Goal: Register for event/course

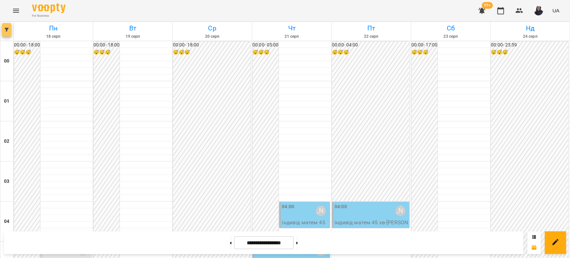
scroll to position [668, 0]
click at [8, 27] on button "button" at bounding box center [6, 29] width 9 height 13
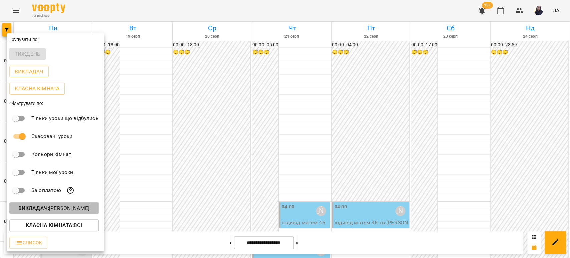
click at [68, 210] on p "Викладач : Галушка Оксана" at bounding box center [53, 208] width 71 height 8
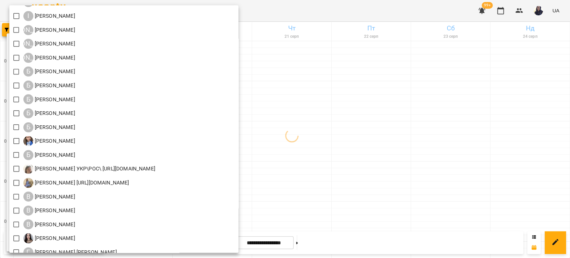
scroll to position [51, 0]
click at [326, 16] on div at bounding box center [285, 129] width 570 height 258
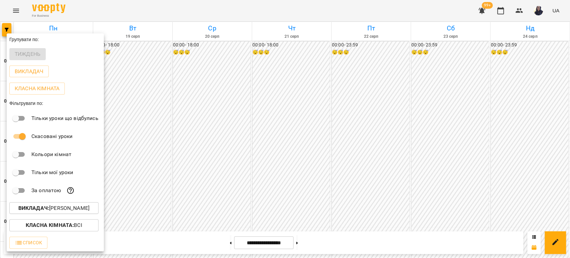
click at [306, 12] on div at bounding box center [285, 129] width 570 height 258
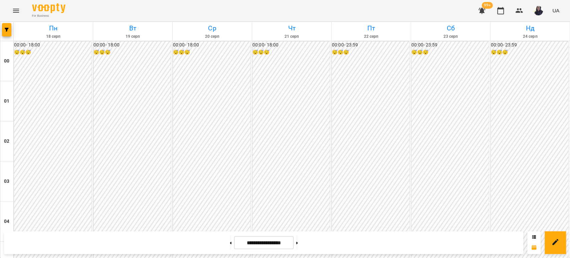
scroll to position [775, 0]
click at [298, 243] on button at bounding box center [297, 242] width 2 height 15
type input "**********"
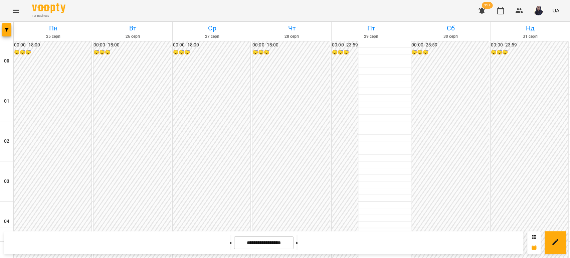
scroll to position [0, 0]
